Goal: Task Accomplishment & Management: Manage account settings

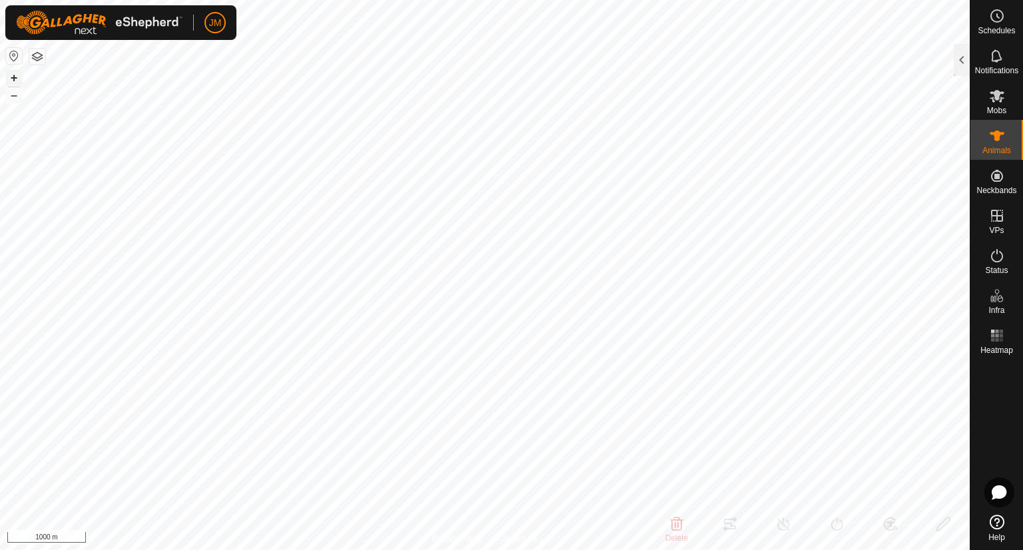
click at [13, 79] on button "+" at bounding box center [14, 78] width 16 height 16
click at [8, 77] on button "+" at bounding box center [14, 78] width 16 height 16
click at [14, 81] on button "+" at bounding box center [14, 78] width 16 height 16
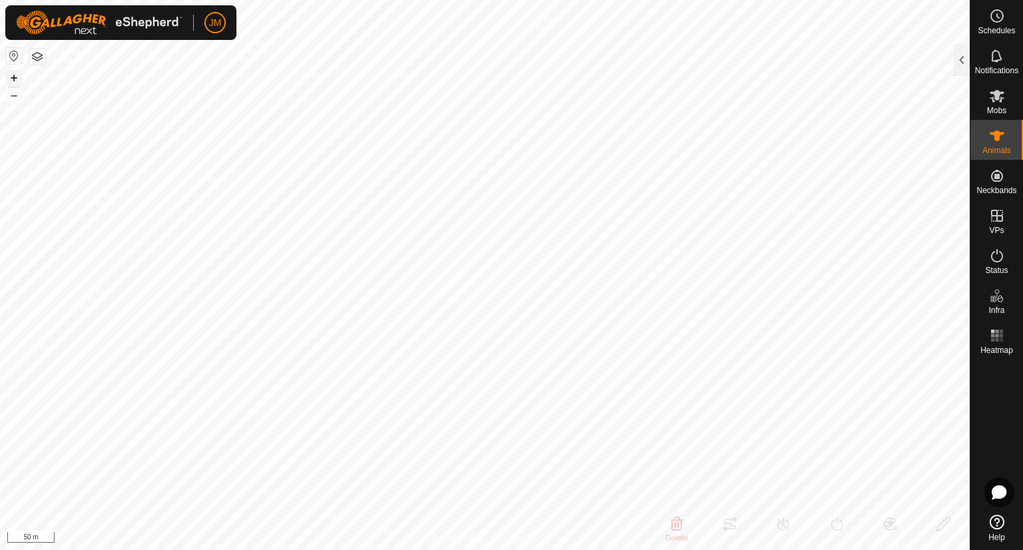
click at [14, 81] on button "+" at bounding box center [14, 78] width 16 height 16
type input "220437"
type input "-"
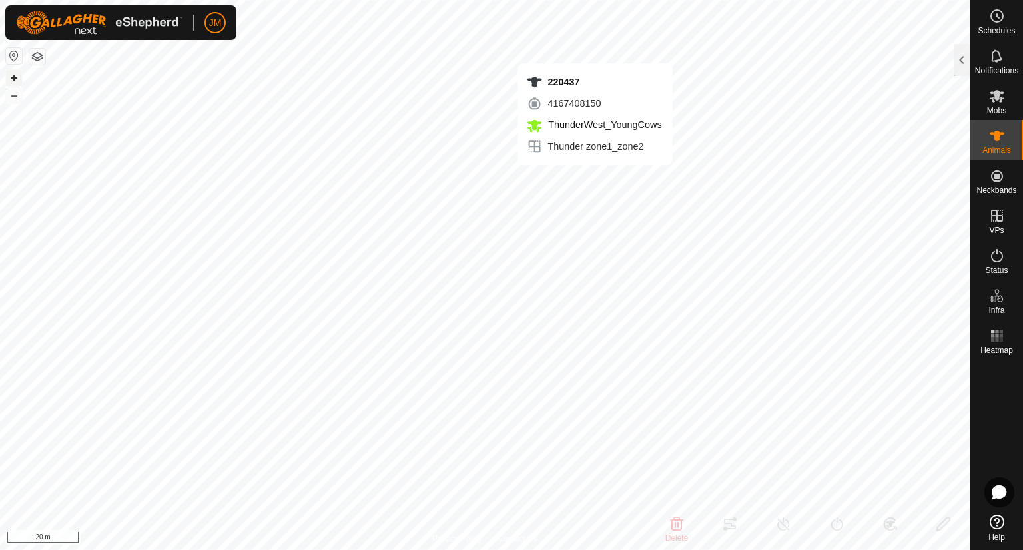
type input "-"
click at [12, 93] on button "–" at bounding box center [14, 95] width 16 height 16
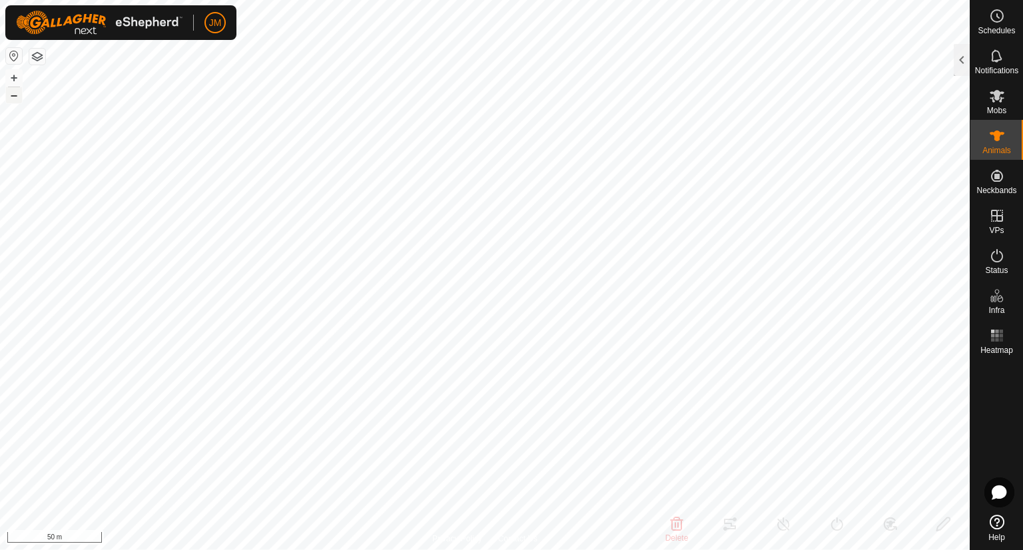
click at [12, 93] on button "–" at bounding box center [14, 95] width 16 height 16
click at [9, 95] on button "–" at bounding box center [14, 95] width 16 height 16
type input "240617"
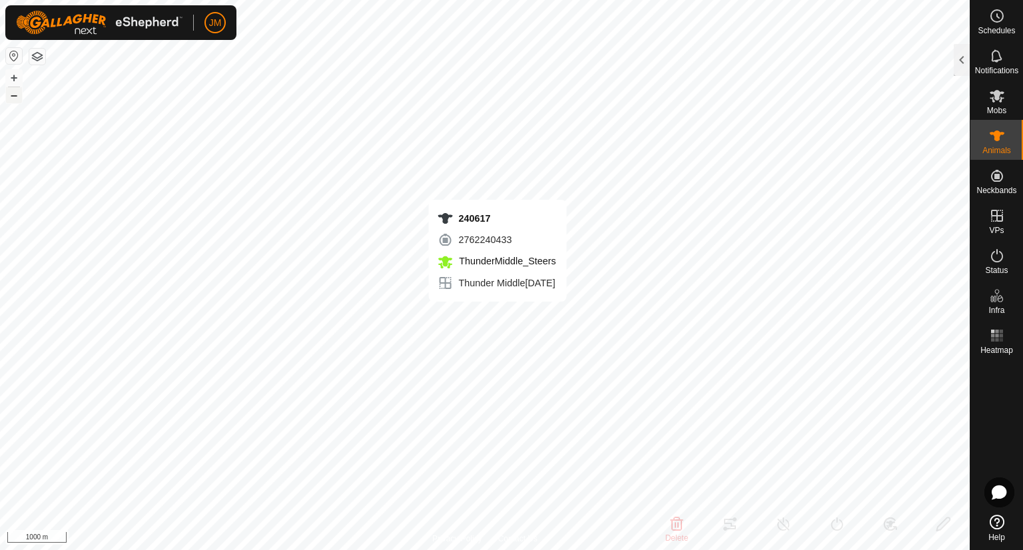
type input "-"
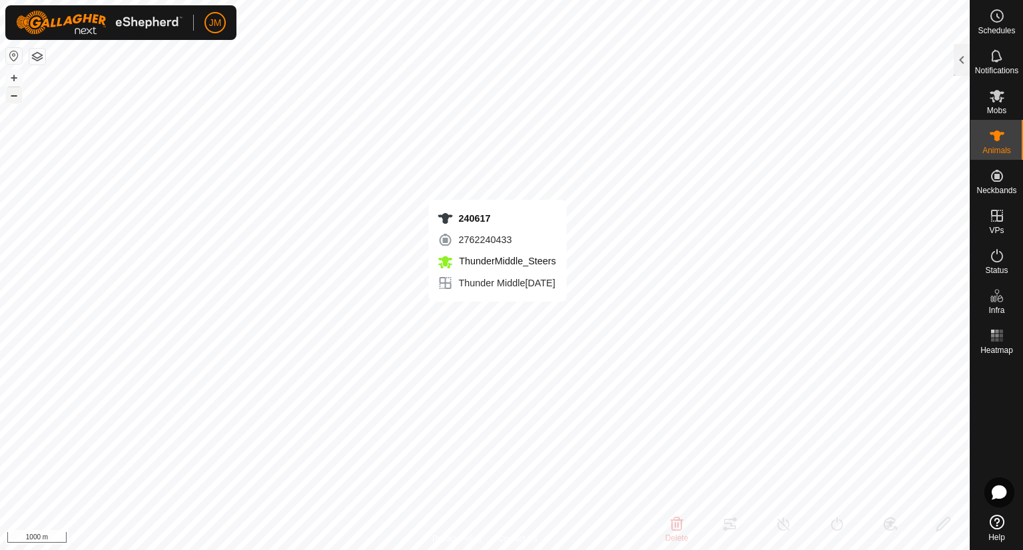
type input "-"
click at [961, 57] on div at bounding box center [962, 60] width 16 height 32
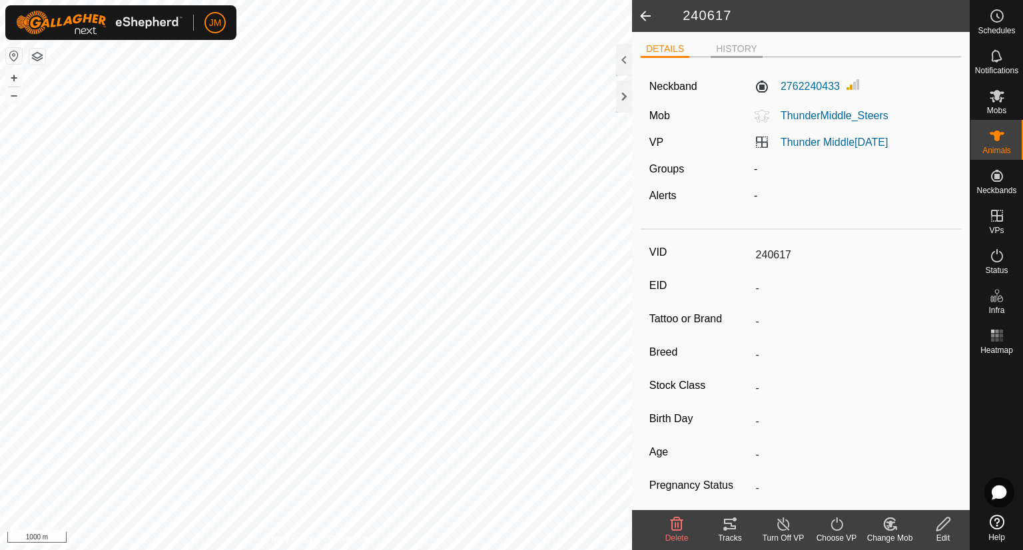
click at [729, 50] on li "HISTORY" at bounding box center [736, 50] width 52 height 16
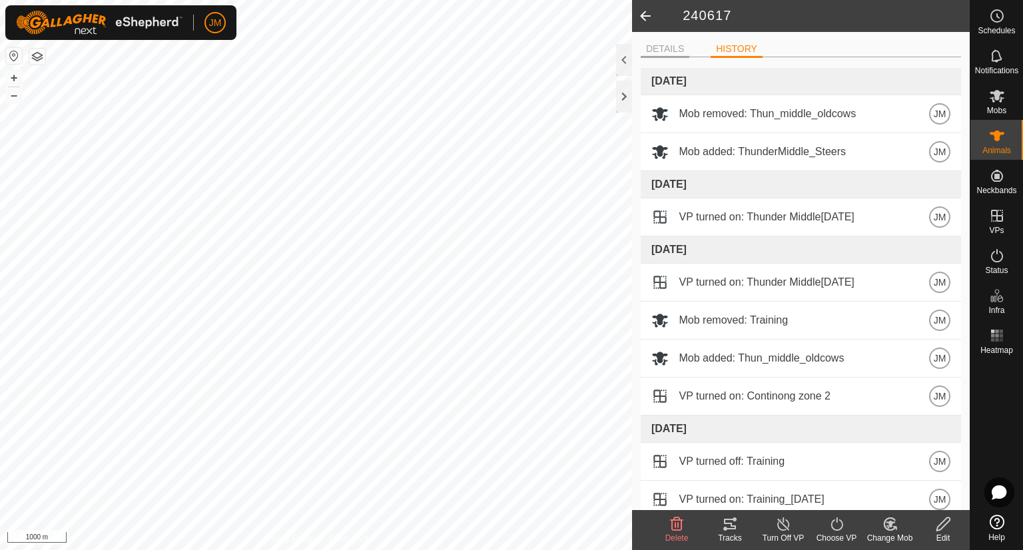
click at [673, 51] on li "DETAILS" at bounding box center [665, 50] width 49 height 16
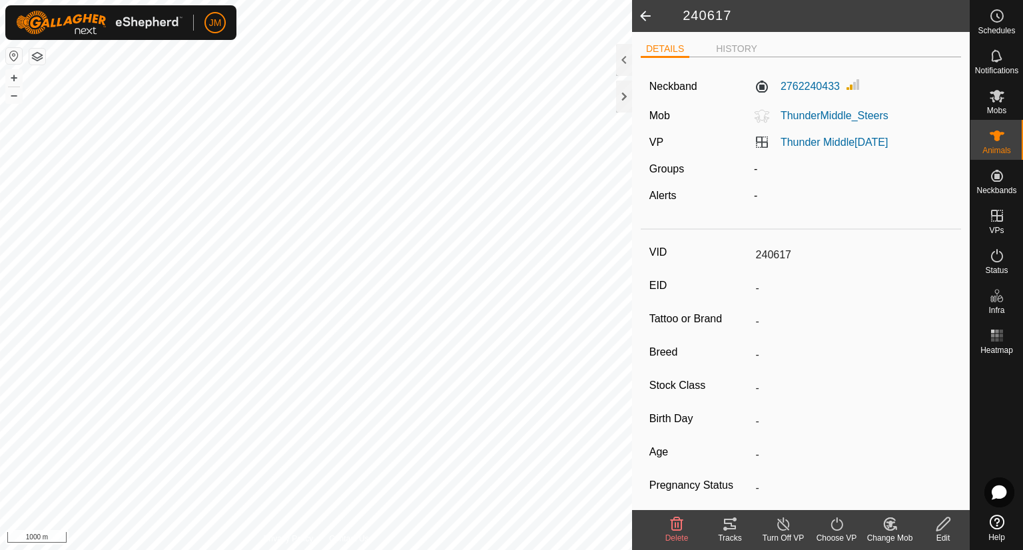
click at [640, 16] on span at bounding box center [645, 16] width 27 height 32
type input "220437"
type input "-"
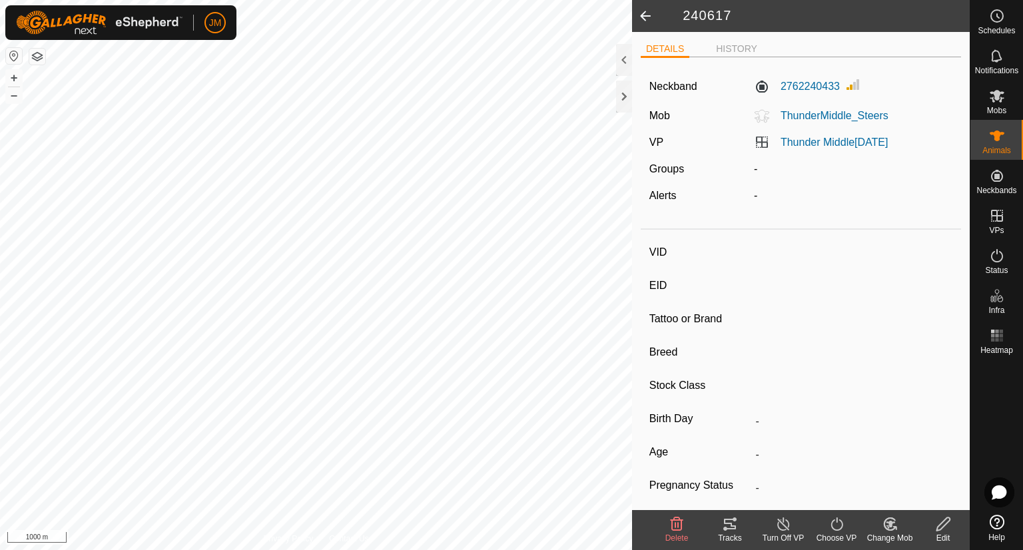
type input "-"
type input "240617"
type input "-"
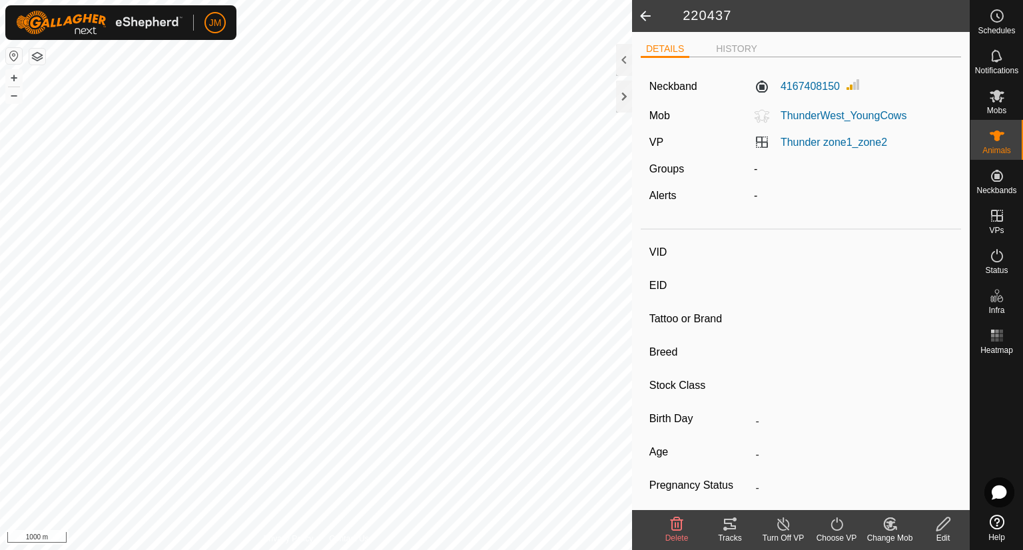
type input "-"
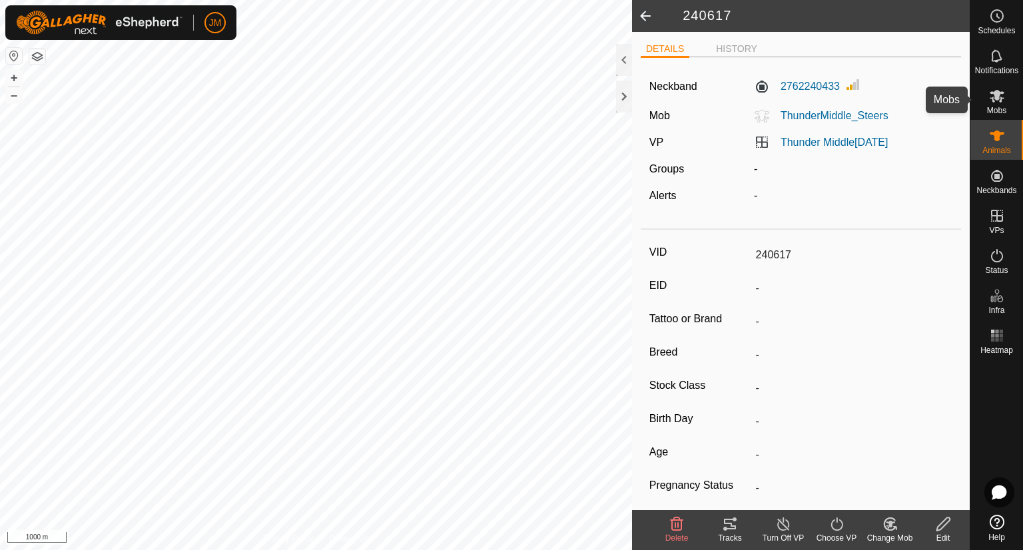
click at [989, 101] on icon at bounding box center [997, 96] width 16 height 16
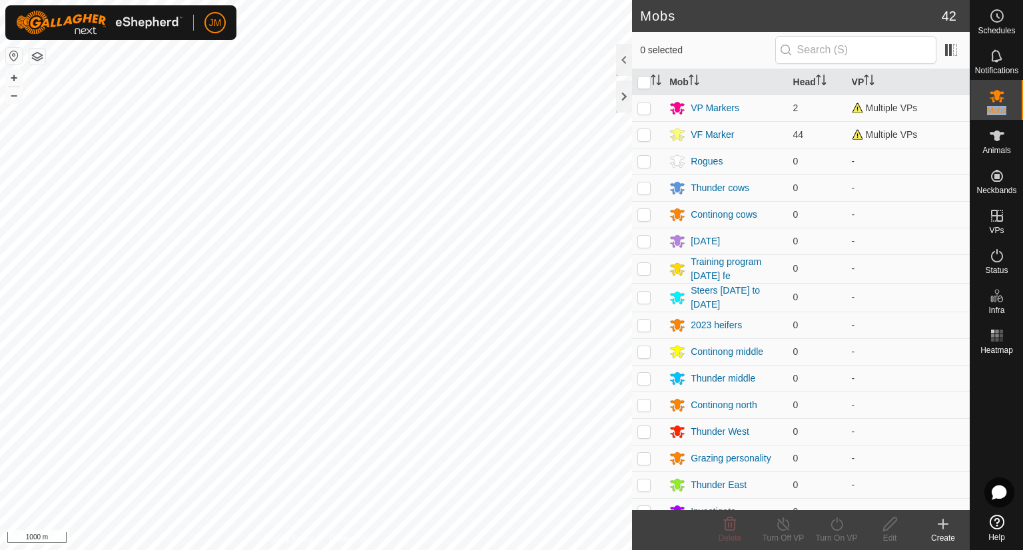
click at [989, 101] on icon at bounding box center [997, 96] width 16 height 16
click at [993, 134] on icon at bounding box center [996, 136] width 15 height 11
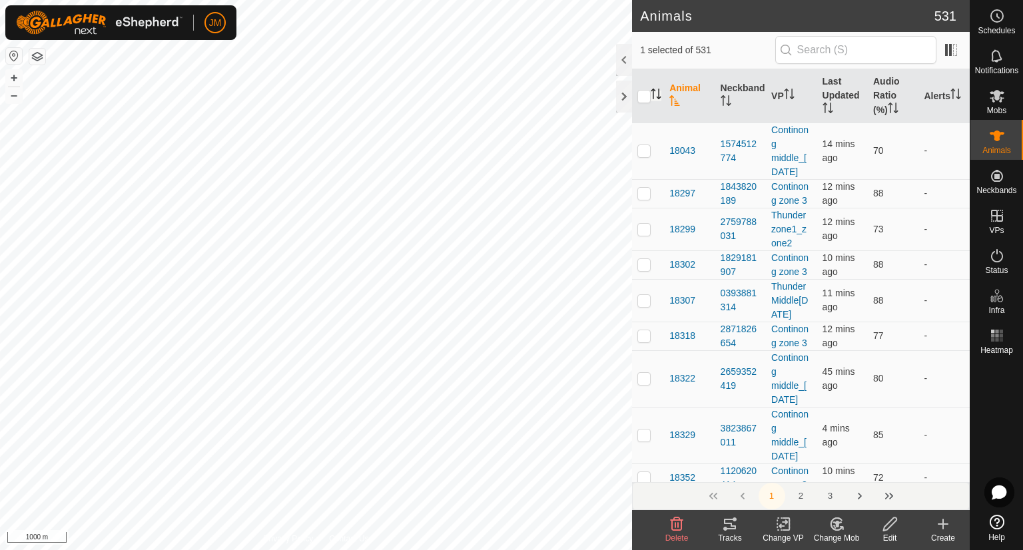
click at [657, 93] on icon "Activate to sort" at bounding box center [656, 94] width 11 height 11
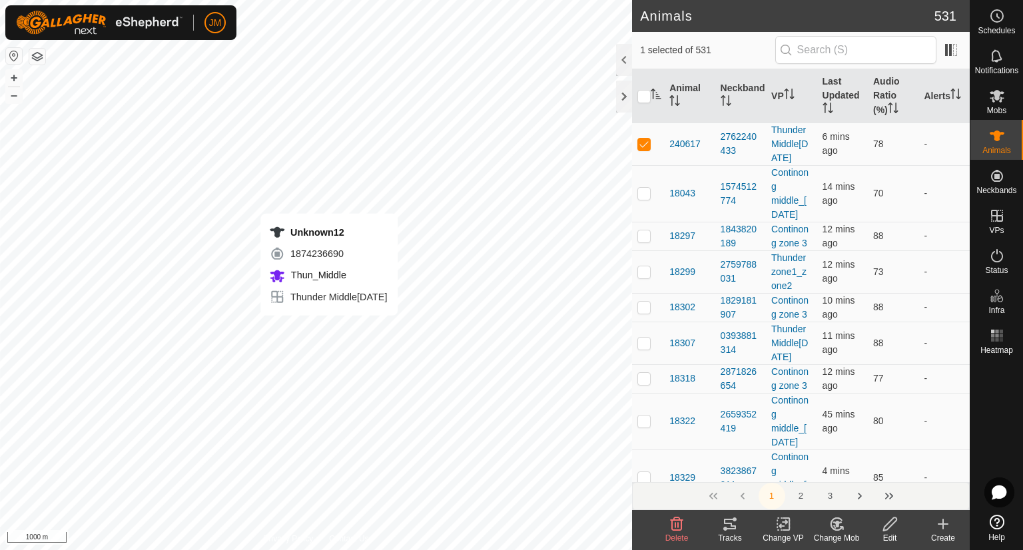
checkbox input "false"
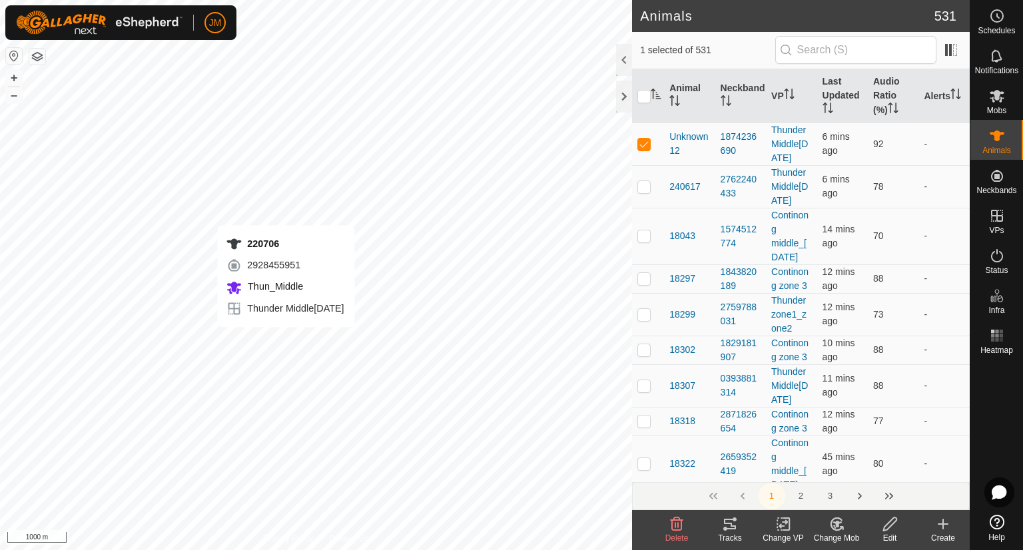
checkbox input "false"
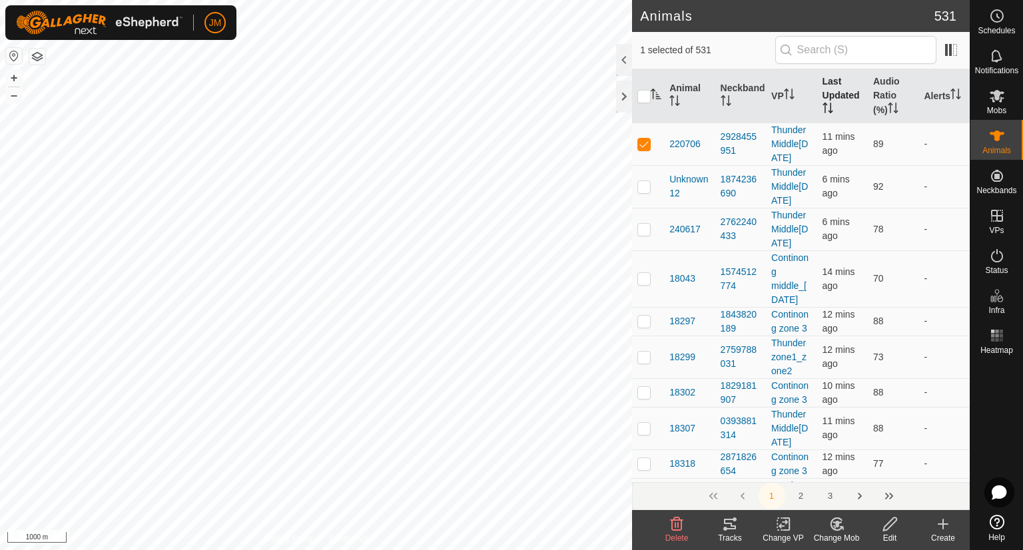
click at [836, 94] on th "Last Updated" at bounding box center [842, 96] width 51 height 54
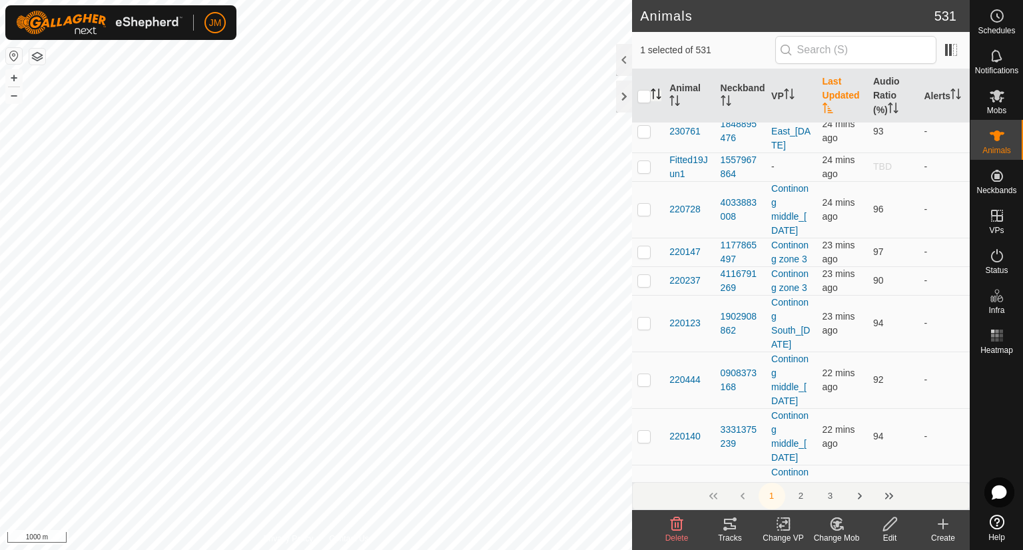
scroll to position [7595, 0]
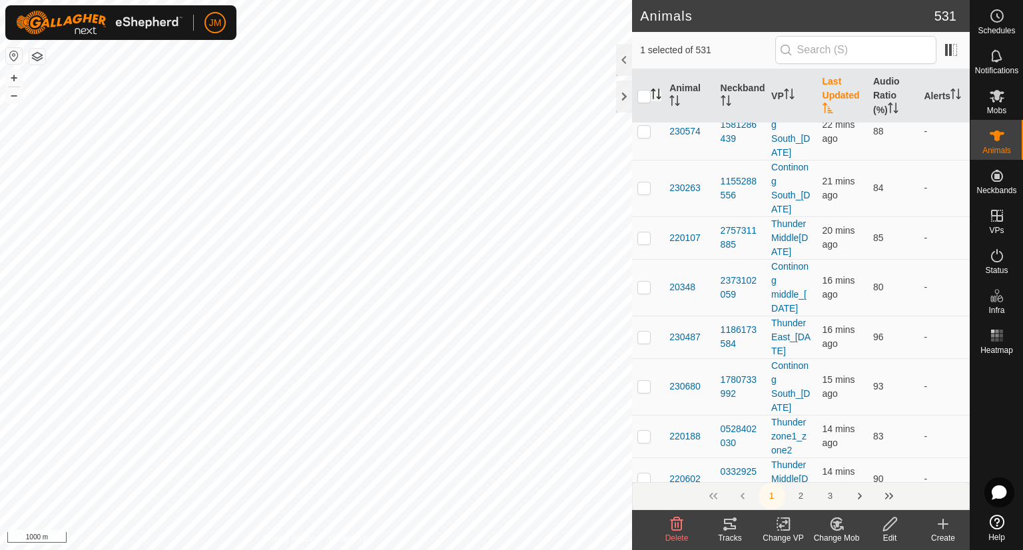
checkbox input "true"
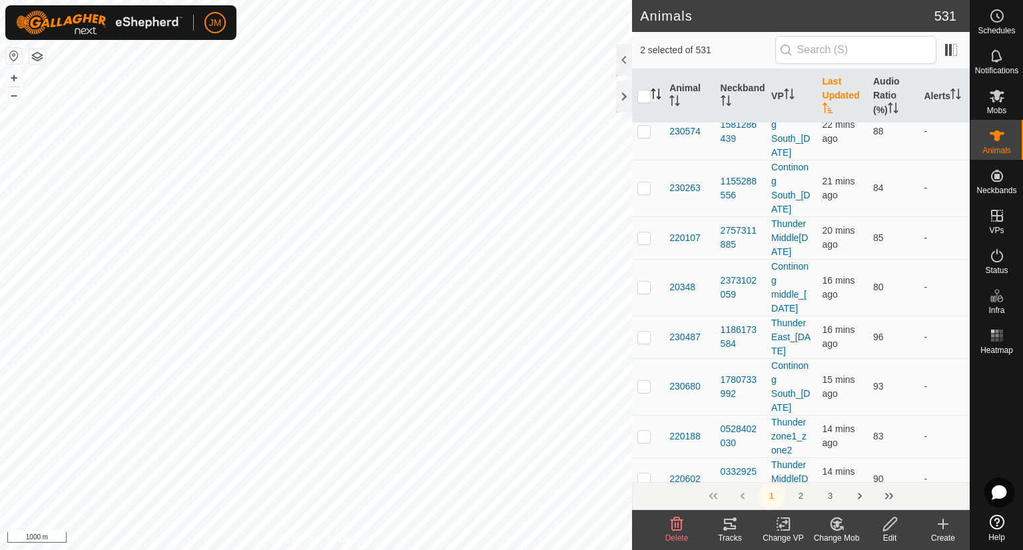
checkbox input "true"
checkbox input "false"
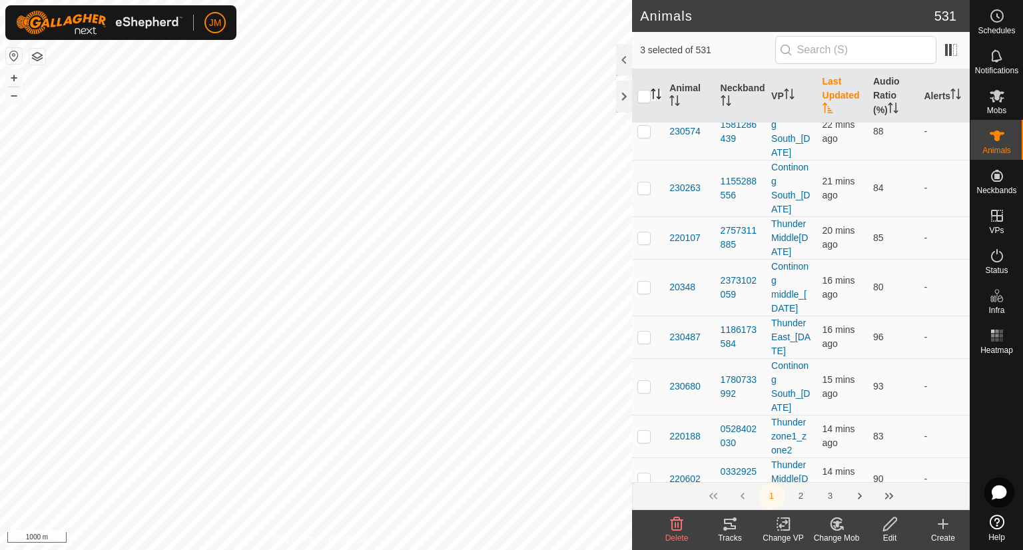
checkbox input "false"
